Goal: Complete application form

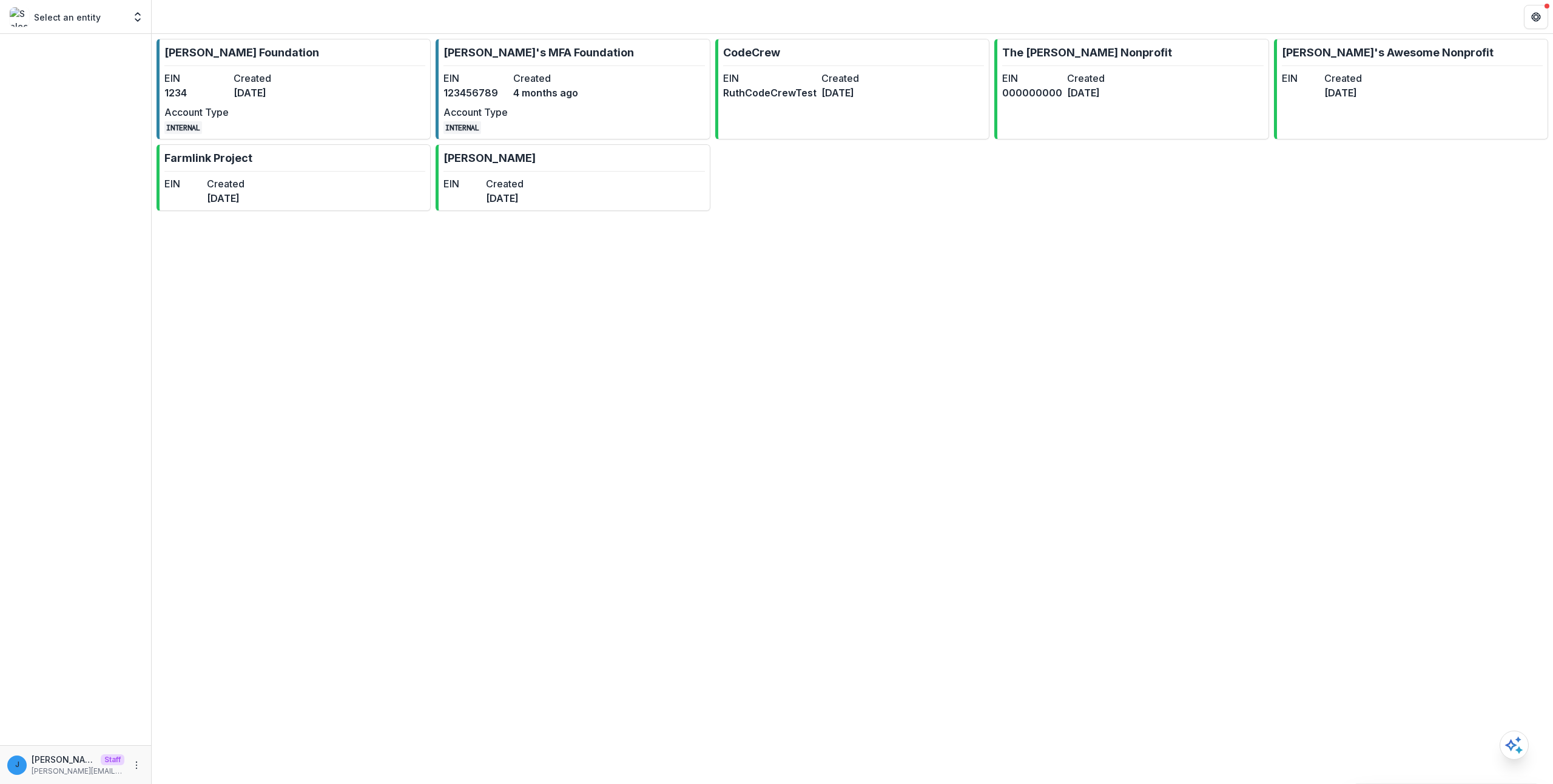
drag, startPoint x: 530, startPoint y: 439, endPoint x: 545, endPoint y: 440, distance: 15.0
click at [545, 440] on div "[PERSON_NAME] Foundation EIN 1234 Created [DATE] Account Type INTERNAL [PERSON_…" at bounding box center [852, 409] width 1401 height 750
click at [481, 180] on dt "EIN" at bounding box center [462, 183] width 37 height 14
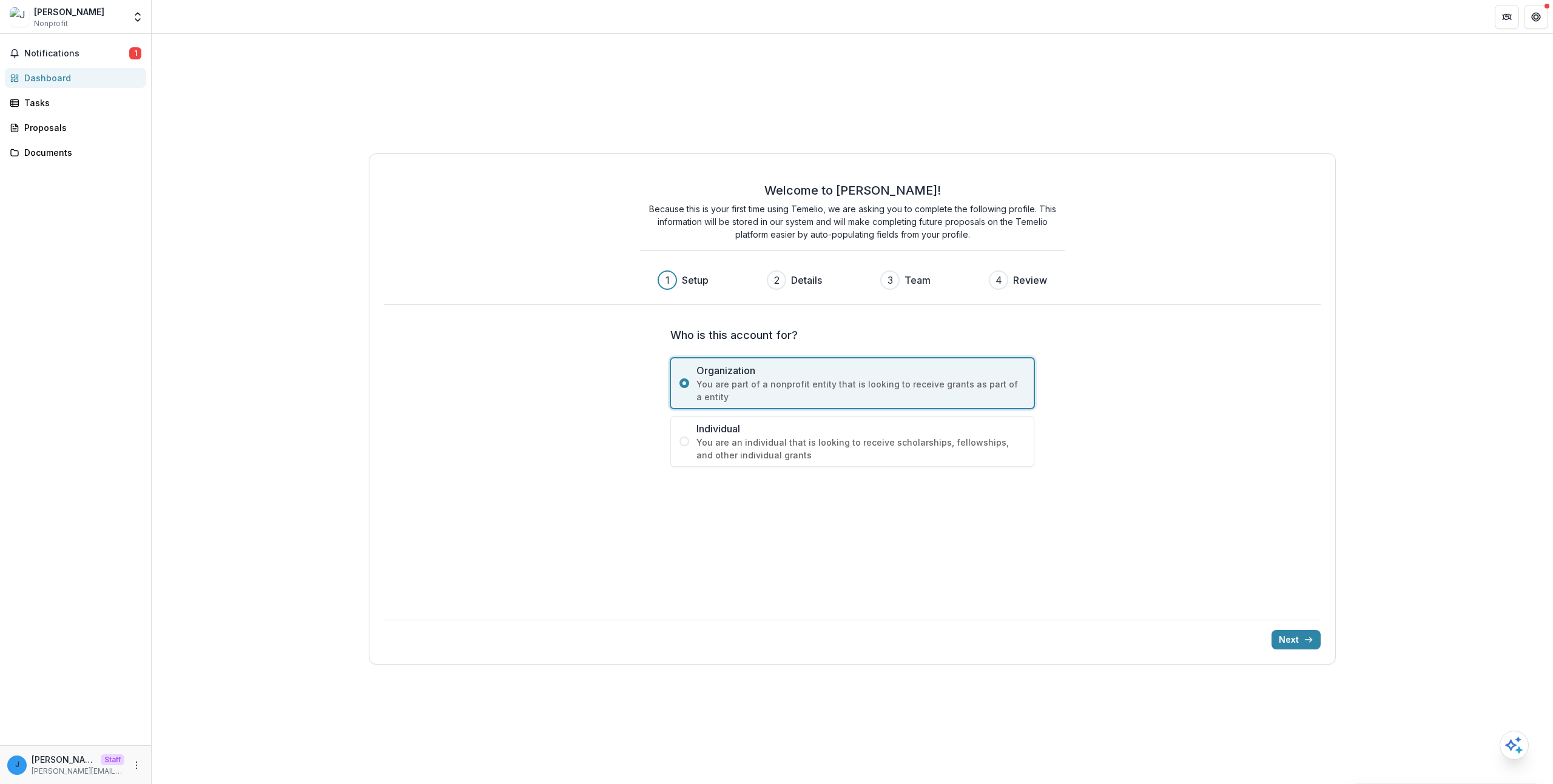
click at [789, 433] on span "Individual" at bounding box center [861, 428] width 329 height 14
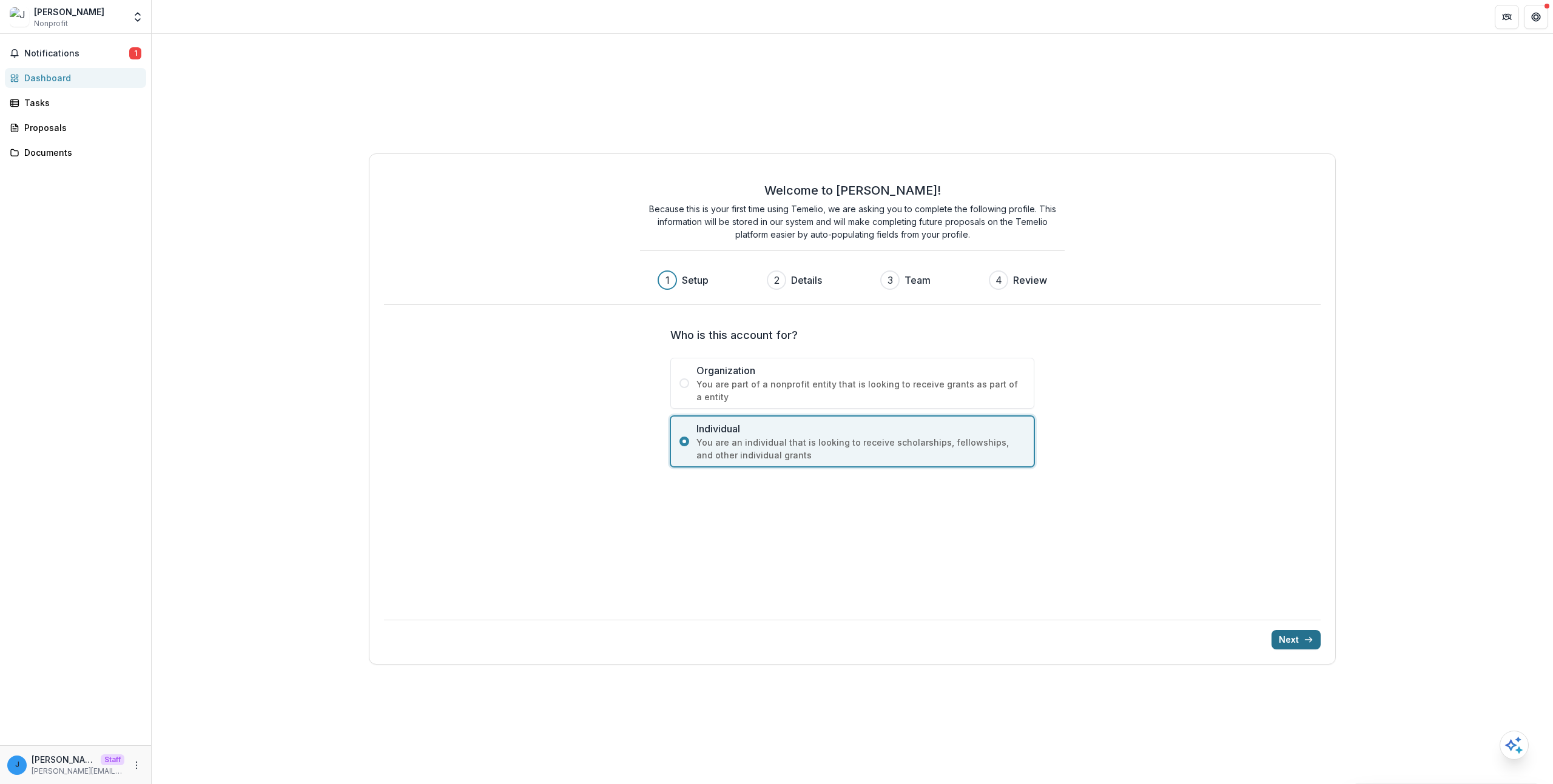
click at [1280, 637] on button "Next" at bounding box center [1296, 640] width 49 height 19
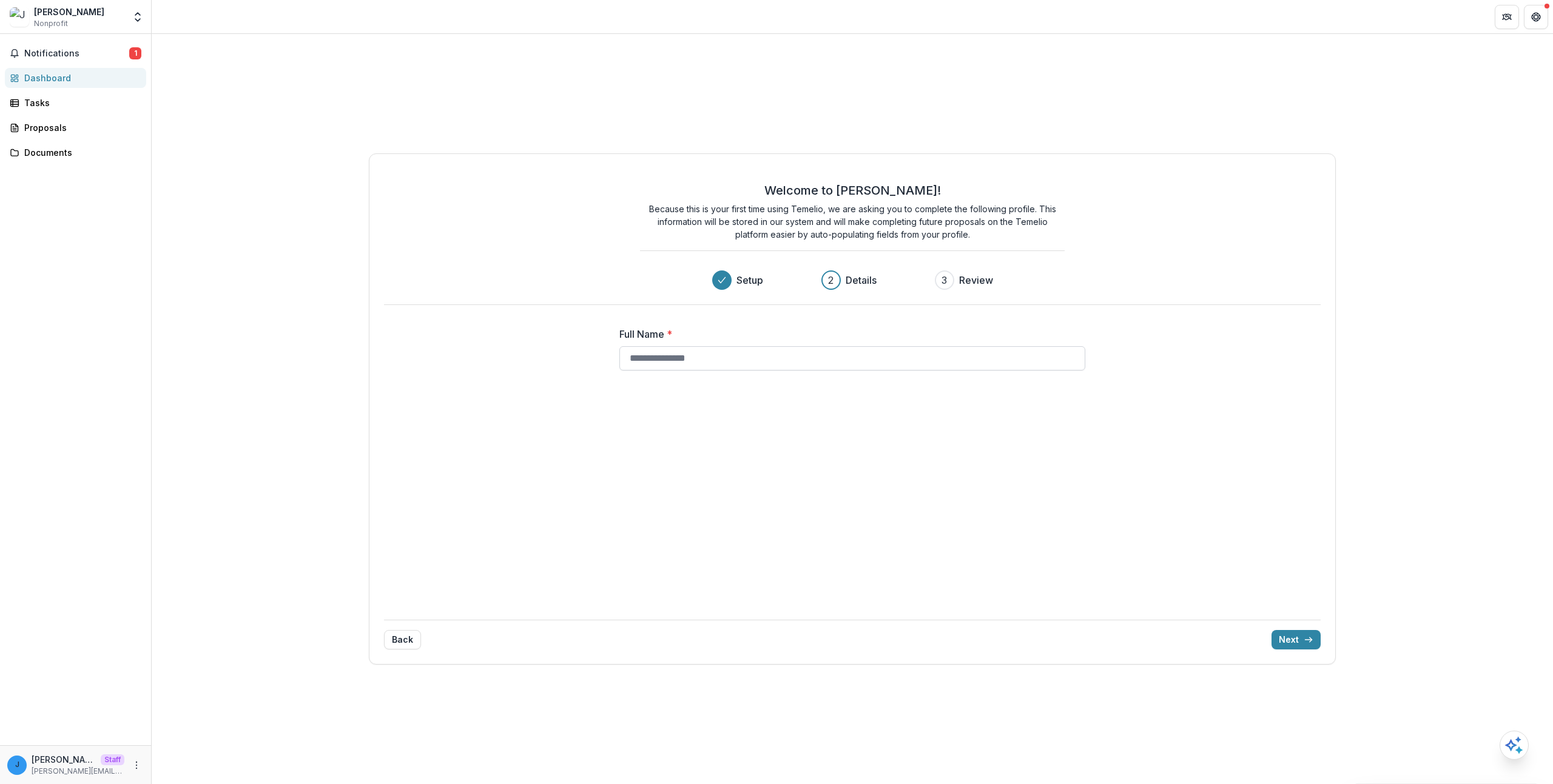
click at [697, 359] on input "Full Name *" at bounding box center [852, 358] width 466 height 24
type input "**********"
click at [1292, 635] on button "Next" at bounding box center [1296, 640] width 49 height 19
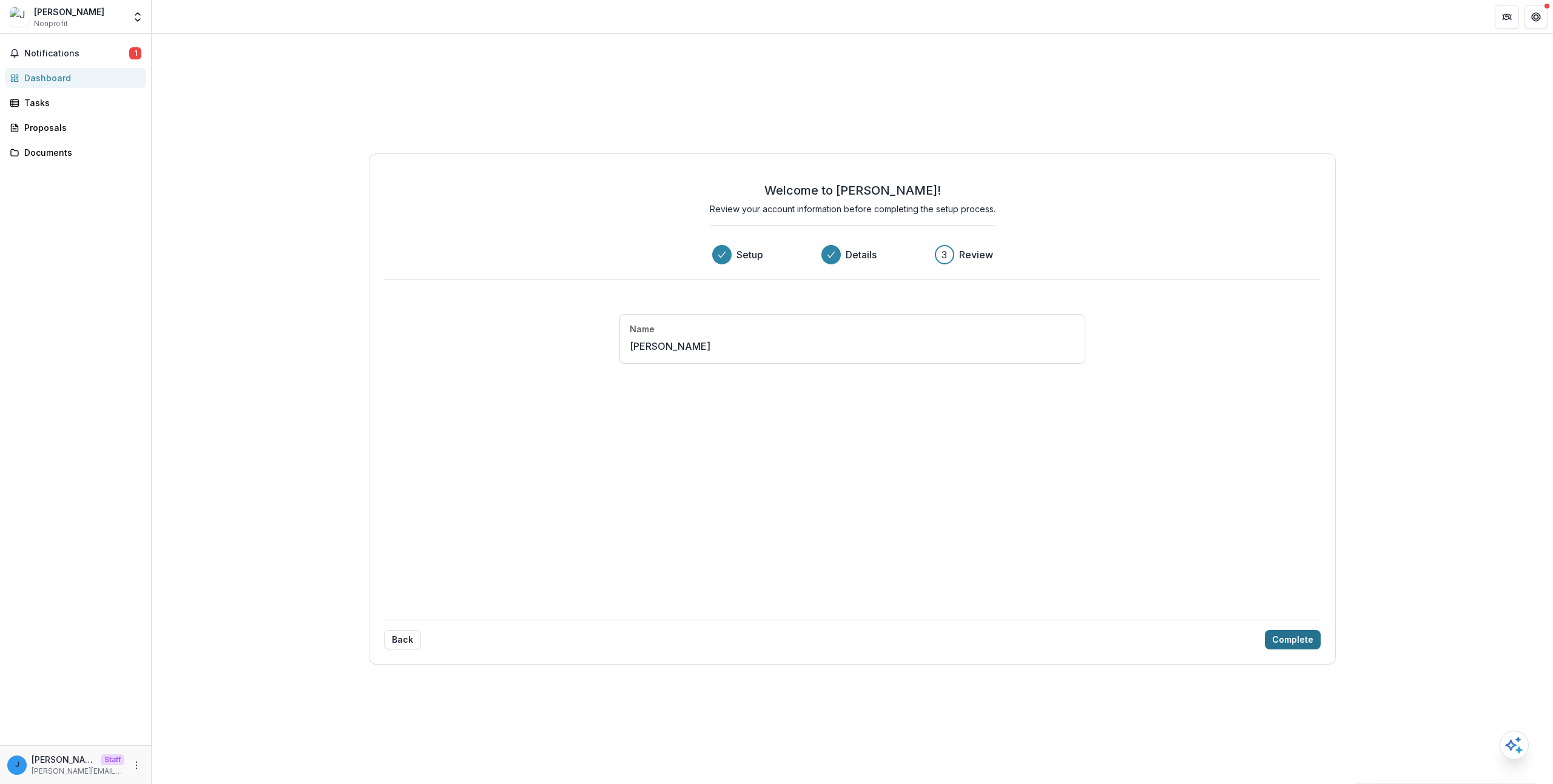
click at [1293, 636] on button "Complete" at bounding box center [1293, 640] width 56 height 19
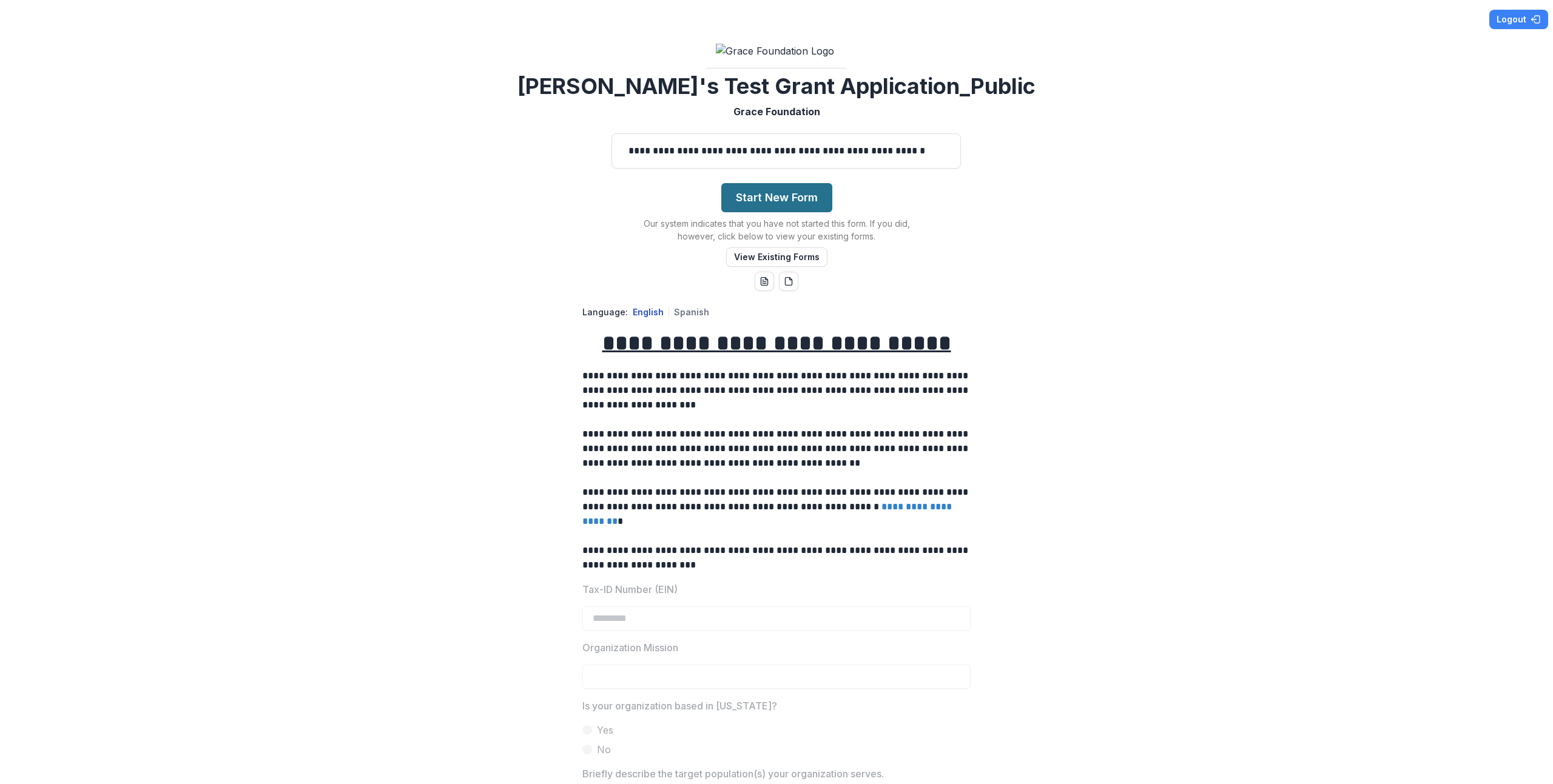
click at [775, 212] on button "Start New Form" at bounding box center [777, 198] width 111 height 29
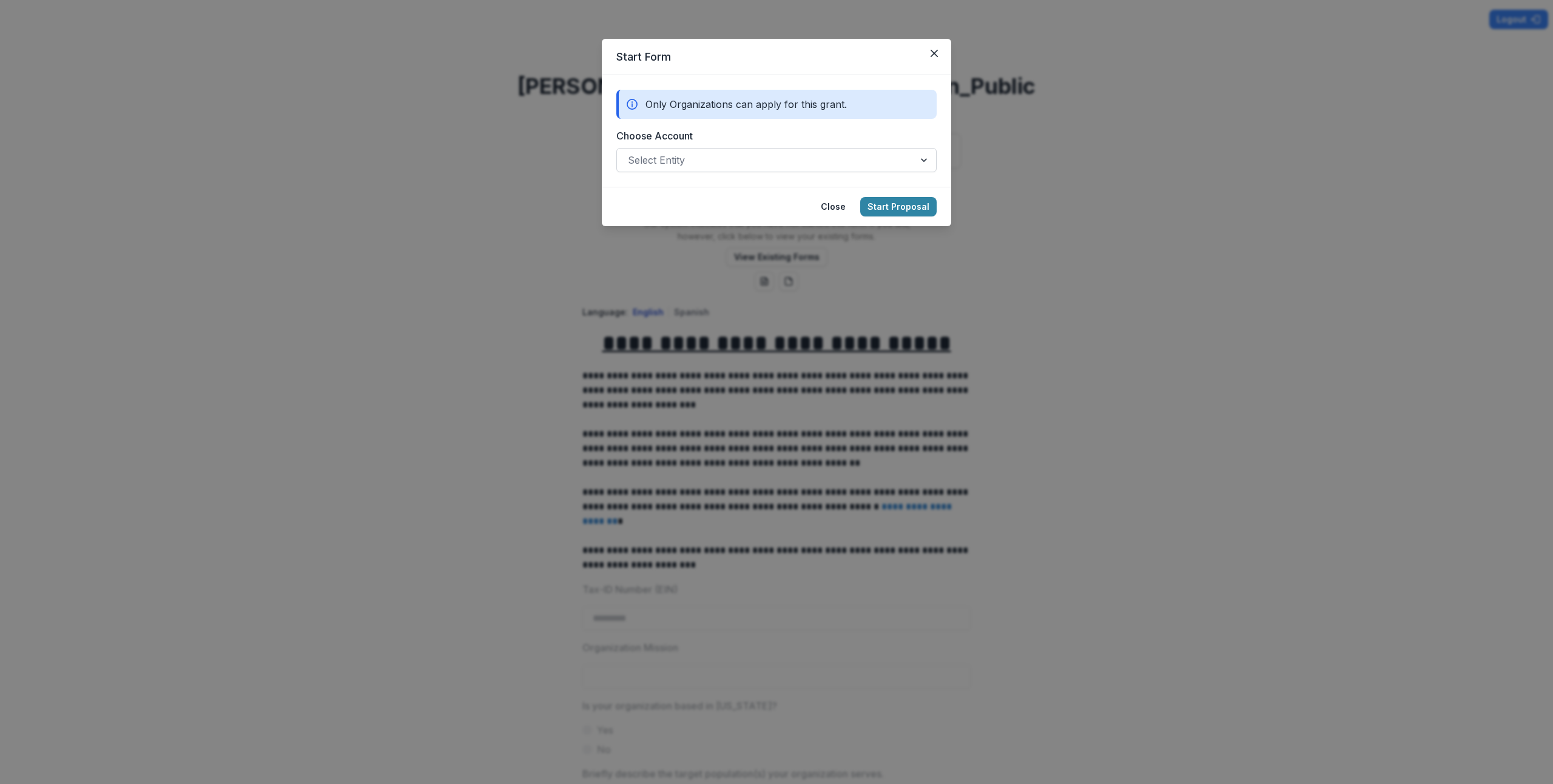
click at [738, 151] on div "Select Entity" at bounding box center [766, 160] width 298 height 19
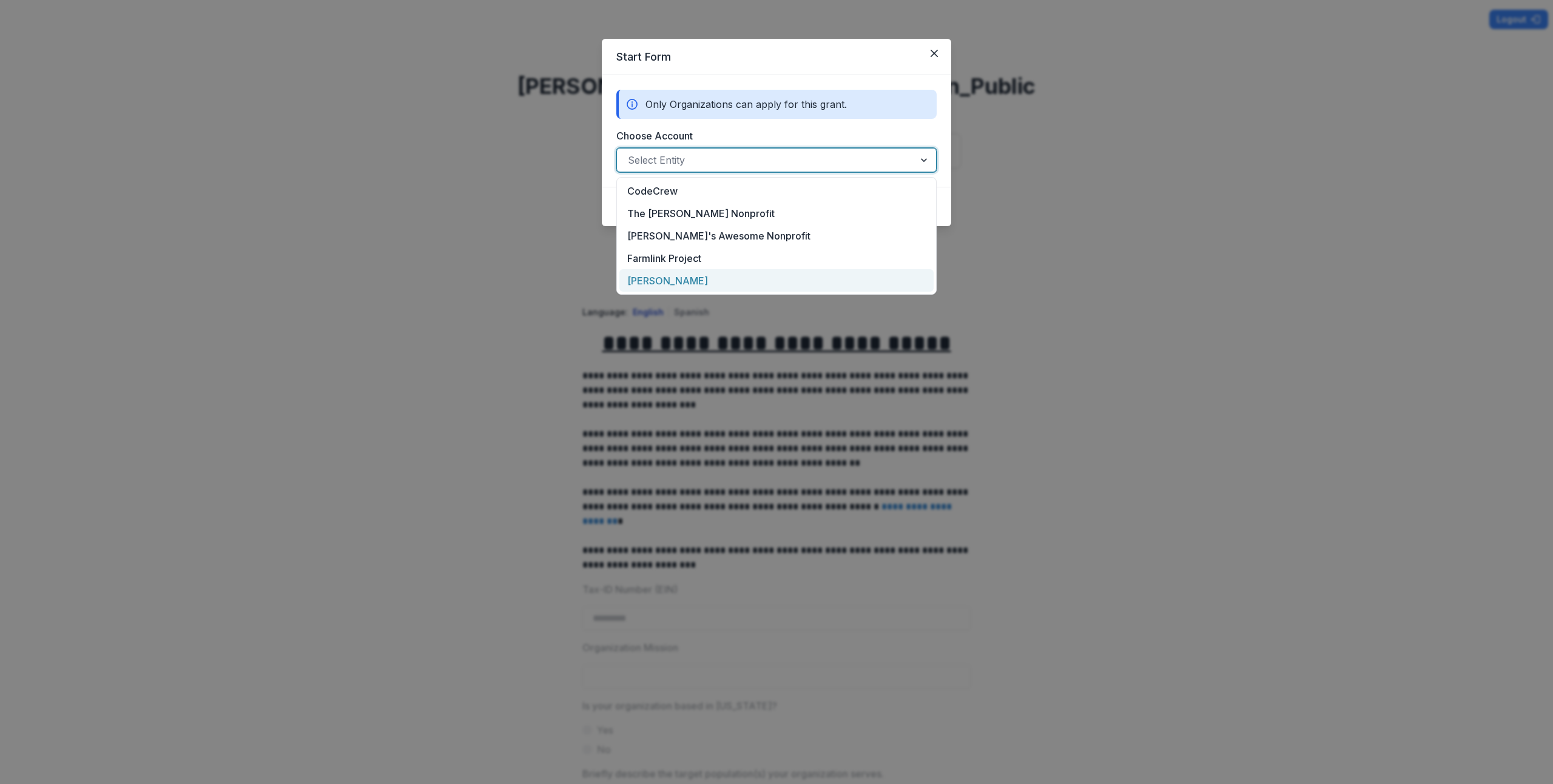
click at [725, 278] on div "[PERSON_NAME]" at bounding box center [776, 280] width 314 height 22
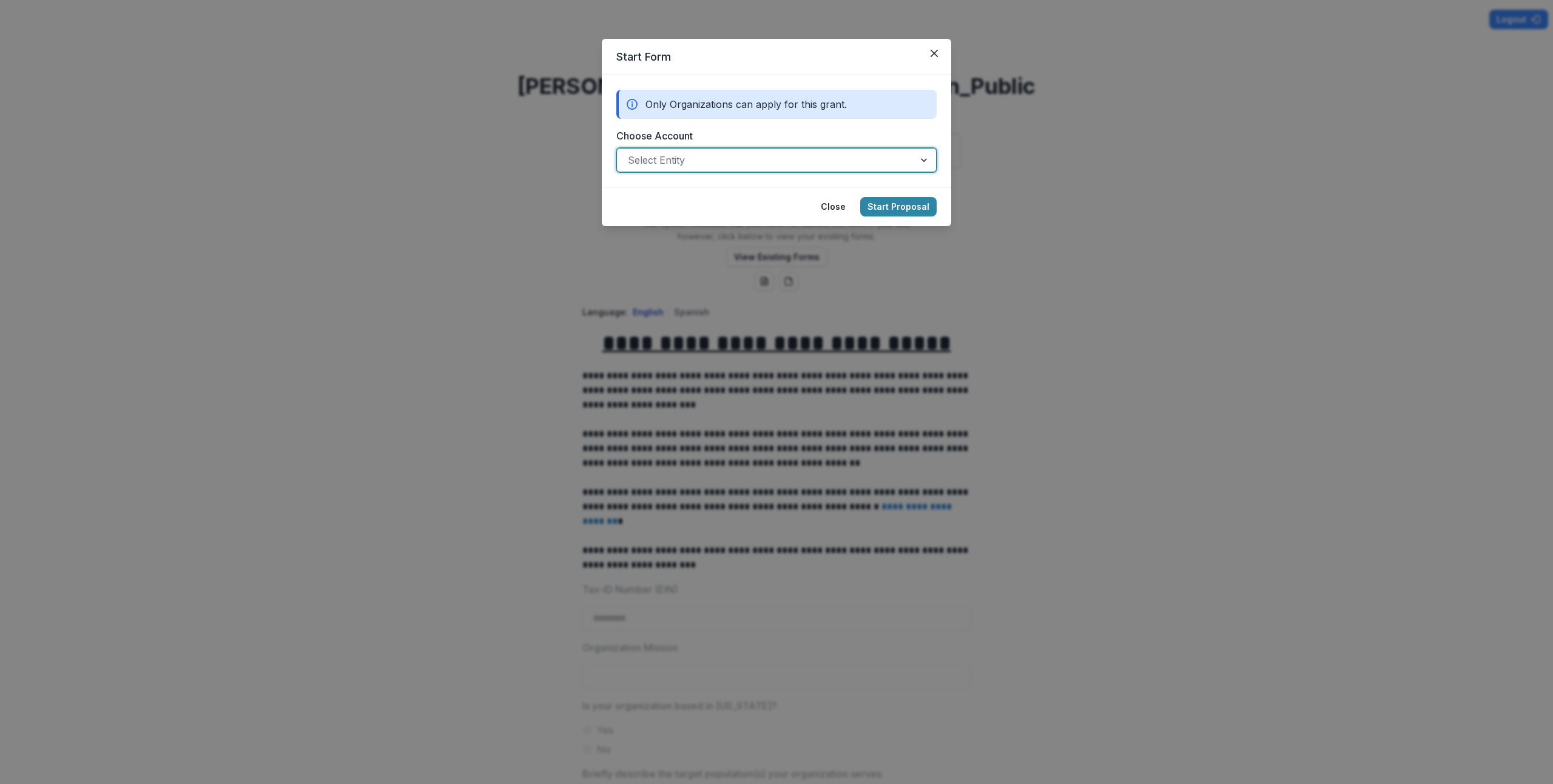
click at [715, 154] on div at bounding box center [765, 160] width 275 height 17
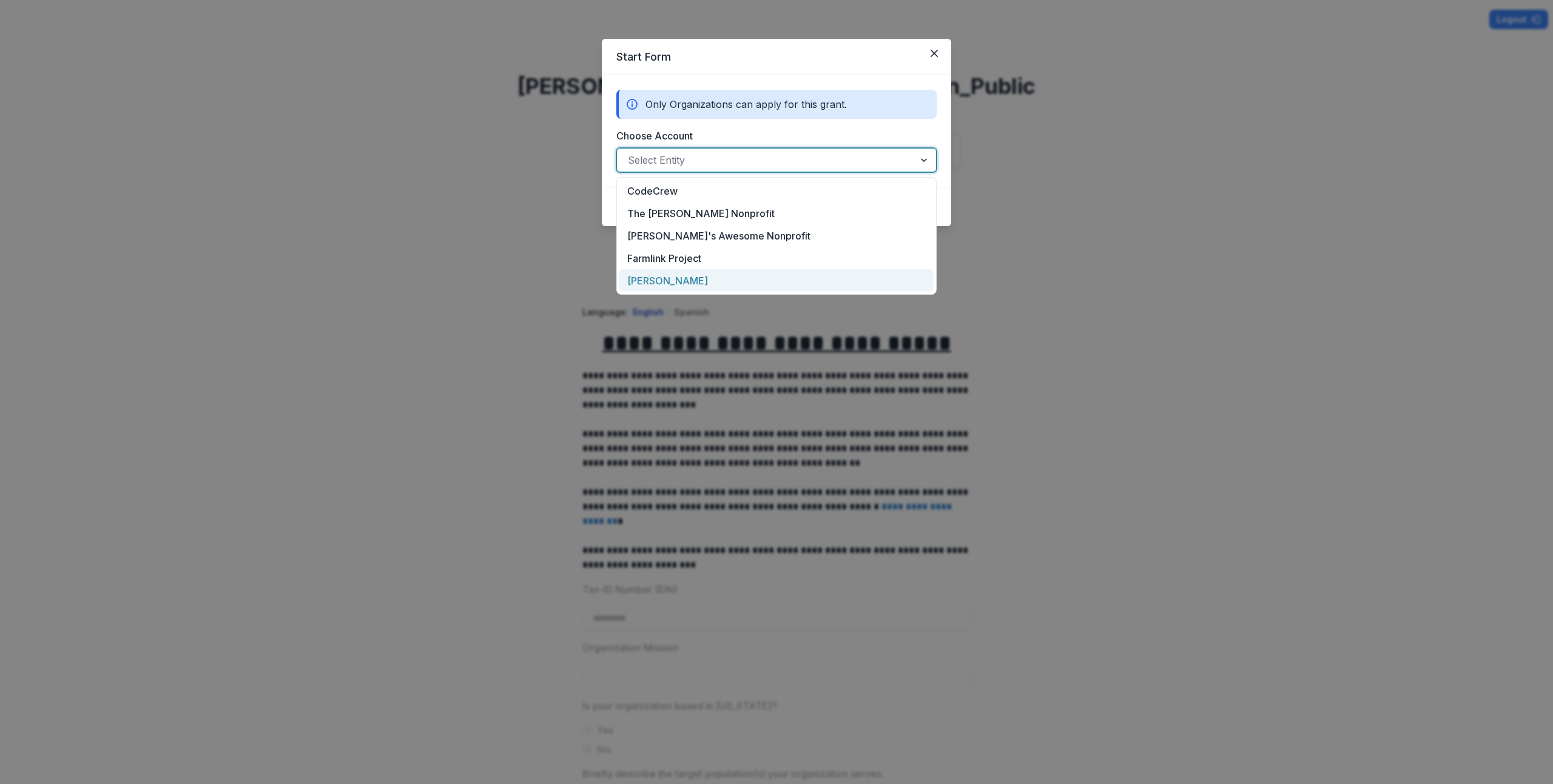
click at [300, 282] on div "Start Form Only Organizations can apply for this grant. Choose Account Jonah Al…" at bounding box center [776, 392] width 1553 height 784
